Goal: Task Accomplishment & Management: Manage account settings

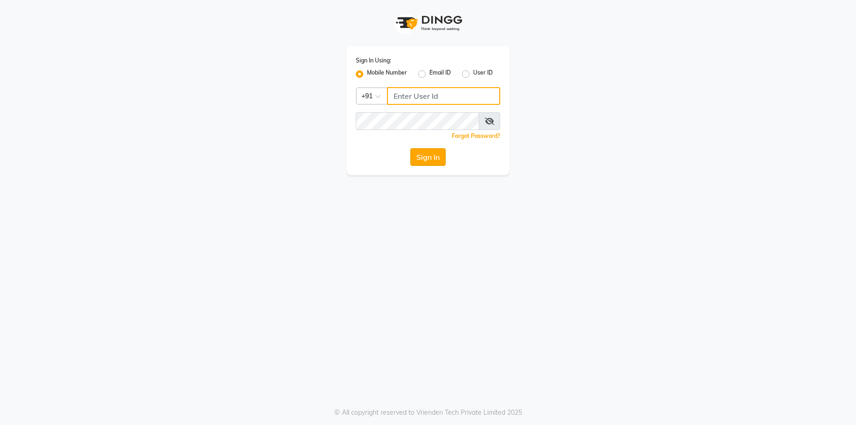
type input "7774050011"
click at [425, 154] on button "Sign In" at bounding box center [427, 157] width 35 height 18
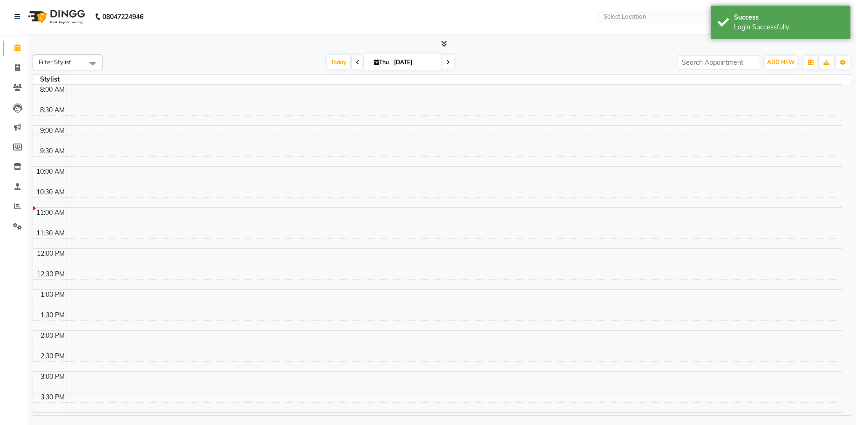
select select "en"
